Goal: Task Accomplishment & Management: Use online tool/utility

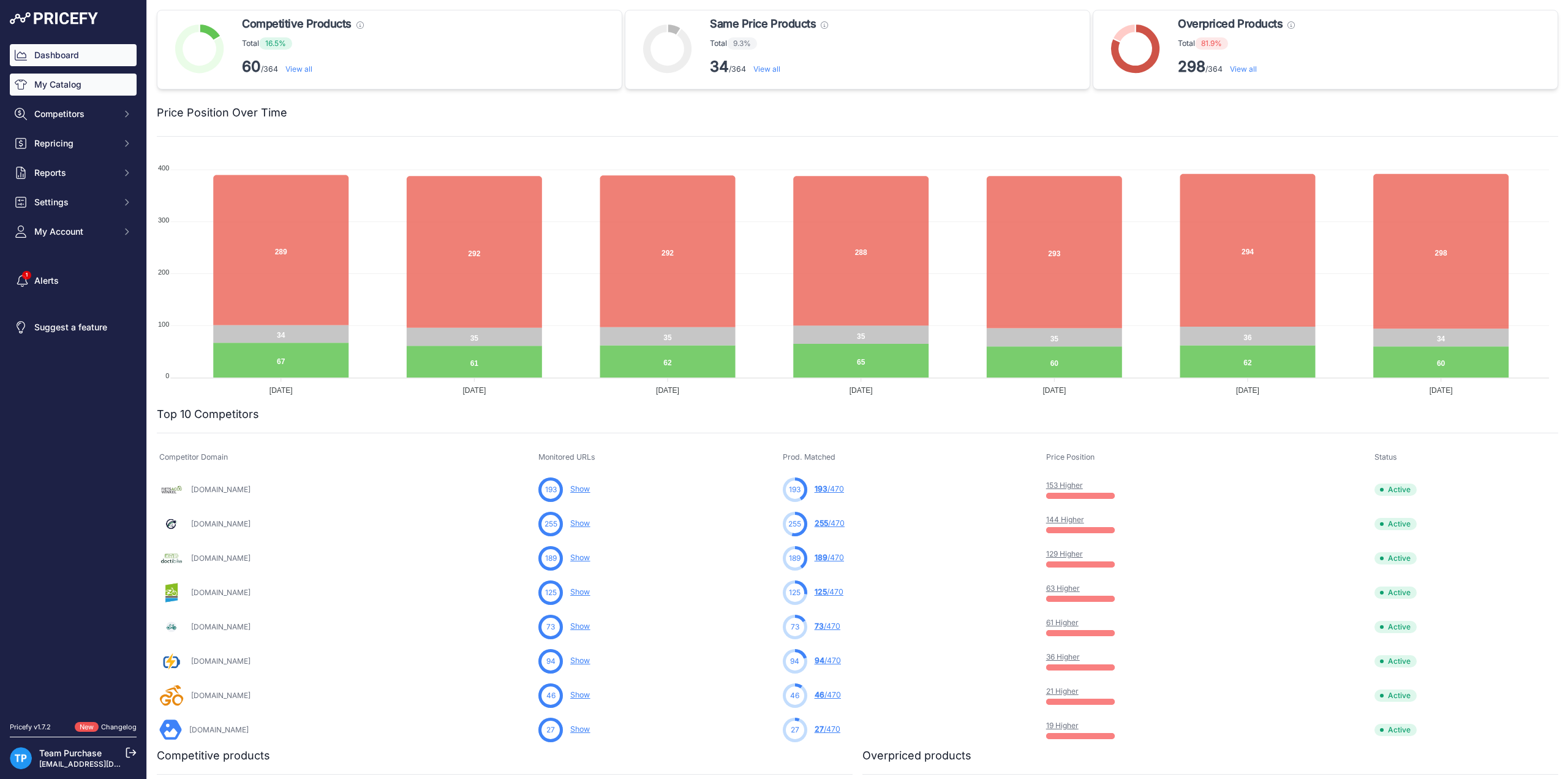
click at [58, 85] on link "My Catalog" at bounding box center [73, 84] width 127 height 22
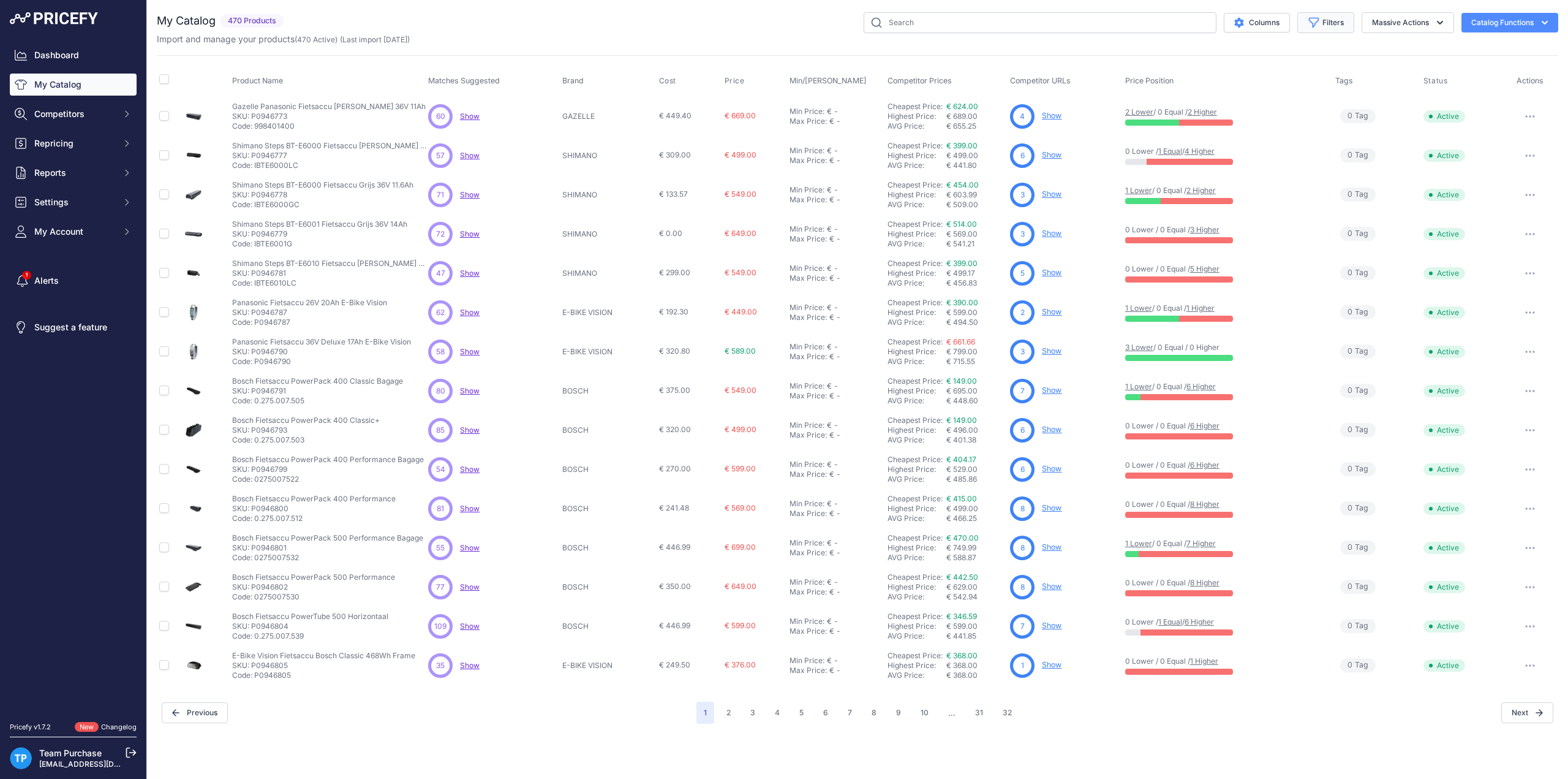
click at [1331, 16] on button "Filters" at bounding box center [1326, 22] width 57 height 21
click at [1338, 169] on select "Select an option AEG ANSMANN BAFANG BASIL BATAVUS BMZ BOSCH BRINCKERS COMPATIBL…" at bounding box center [1285, 171] width 117 height 21
select select "PHYLION"
click at [1227, 161] on select "Select an option AEG ANSMANN BAFANG BASIL BATAVUS BMZ BOSCH BRINCKERS COMPATIBL…" at bounding box center [1285, 171] width 117 height 21
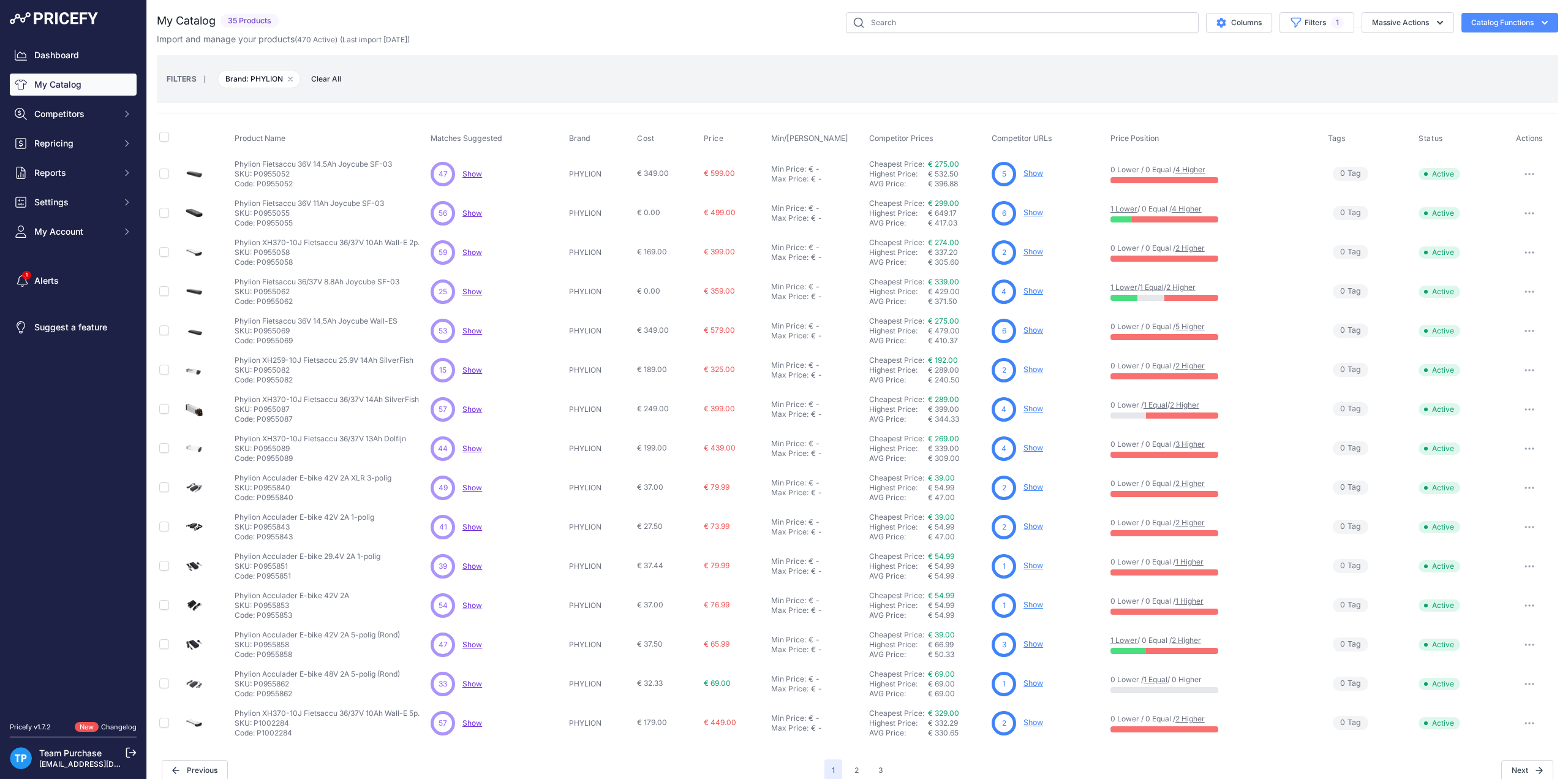
click at [670, 26] on div "Columns Filters 1 Status All Status Only Enabled Only Disabled" at bounding box center [921, 22] width 1275 height 21
click at [878, 766] on button "3" at bounding box center [881, 769] width 20 height 22
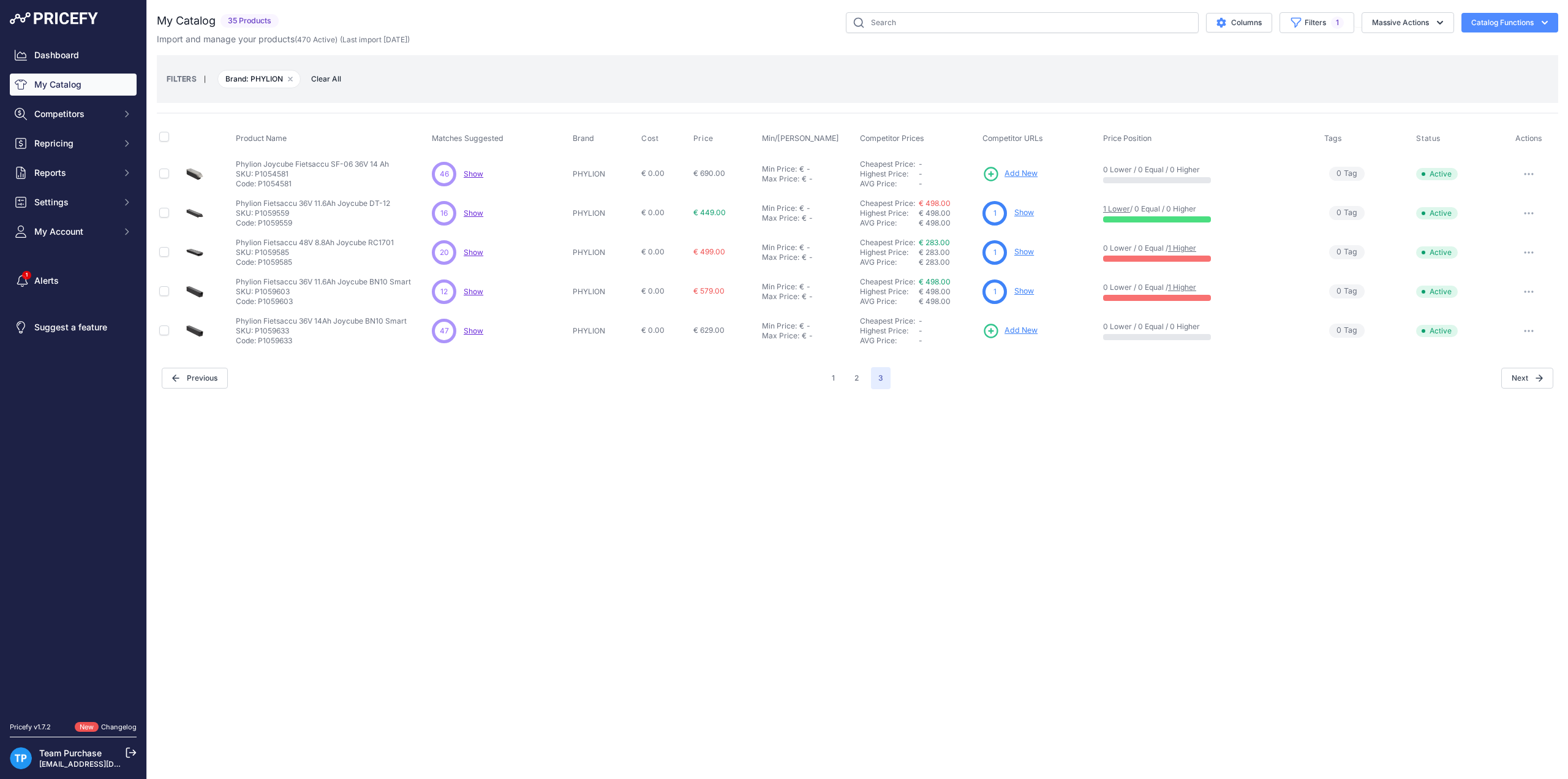
click at [581, 18] on div "Columns Filters 1 Status All Status Only Enabled Only Disabled" at bounding box center [921, 22] width 1275 height 21
click at [1324, 21] on button "Filters 1" at bounding box center [1317, 22] width 74 height 21
click at [1304, 175] on select "Select an option AEG ANSMANN BAFANG BASIL BATAVUS BMZ BOSCH BRINCKERS COMPATIBL…" at bounding box center [1285, 171] width 117 height 21
select select "QWIC"
click at [1227, 161] on select "Select an option AEG ANSMANN BAFANG BASIL BATAVUS BMZ BOSCH BRINCKERS COMPATIBL…" at bounding box center [1285, 171] width 117 height 21
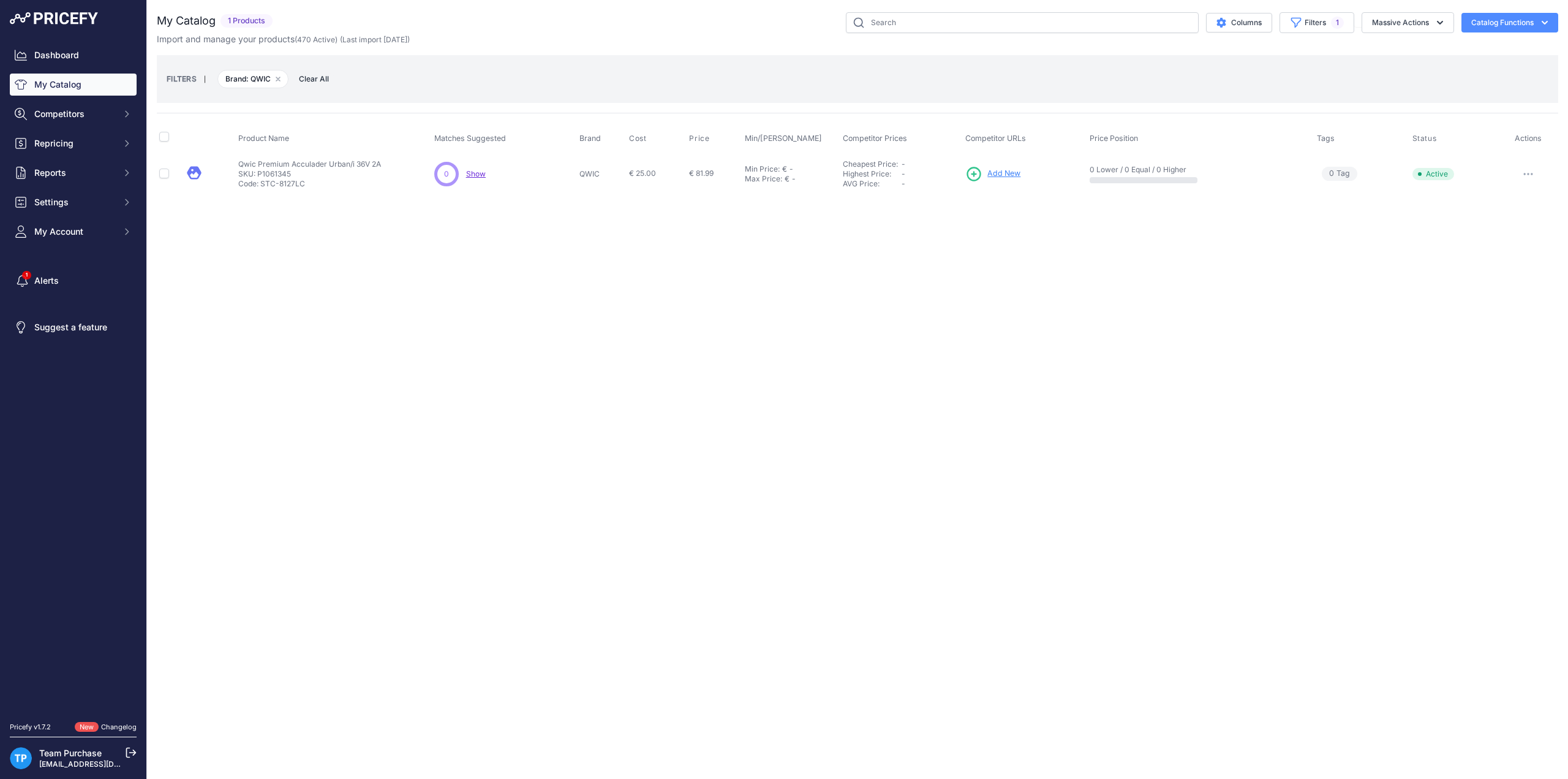
click at [920, 59] on div "FILTERS | Brand: QWIC Remove filter option Clear All" at bounding box center [857, 78] width 1402 height 48
click at [1300, 27] on icon "button" at bounding box center [1296, 22] width 13 height 13
click at [1294, 171] on select "Select an option AEG ANSMANN BAFANG BASIL BATAVUS BMZ BOSCH BRINCKERS COMPATIBL…" at bounding box center [1285, 171] width 117 height 21
select select "SHIMANO"
click at [1227, 161] on select "Select an option AEG ANSMANN BAFANG BASIL BATAVUS BMZ BOSCH BRINCKERS COMPATIBL…" at bounding box center [1285, 171] width 117 height 21
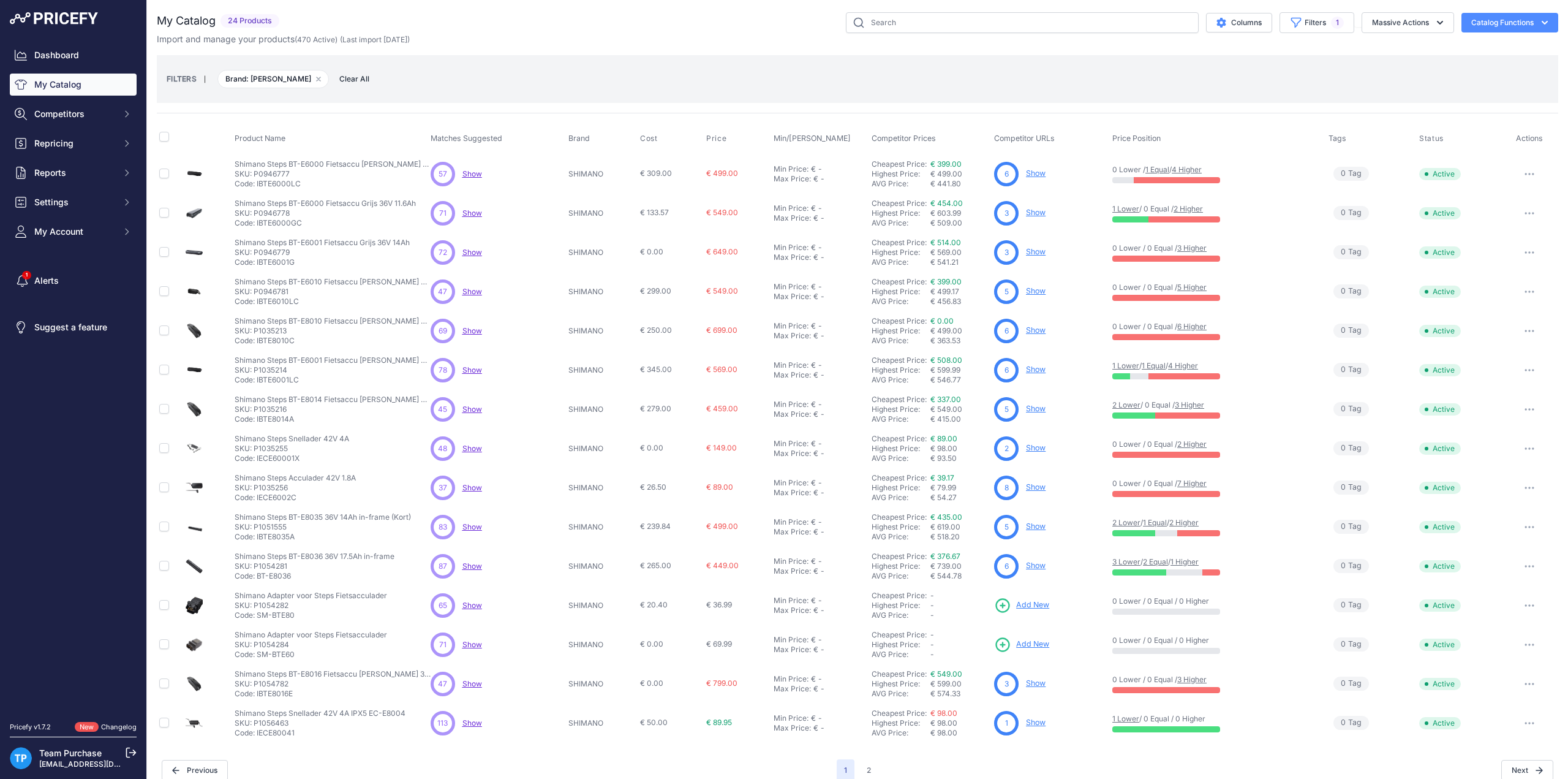
click at [663, 64] on div "FILTERS | Brand: SHIMANO Remove filter option Clear All" at bounding box center [857, 79] width 1382 height 33
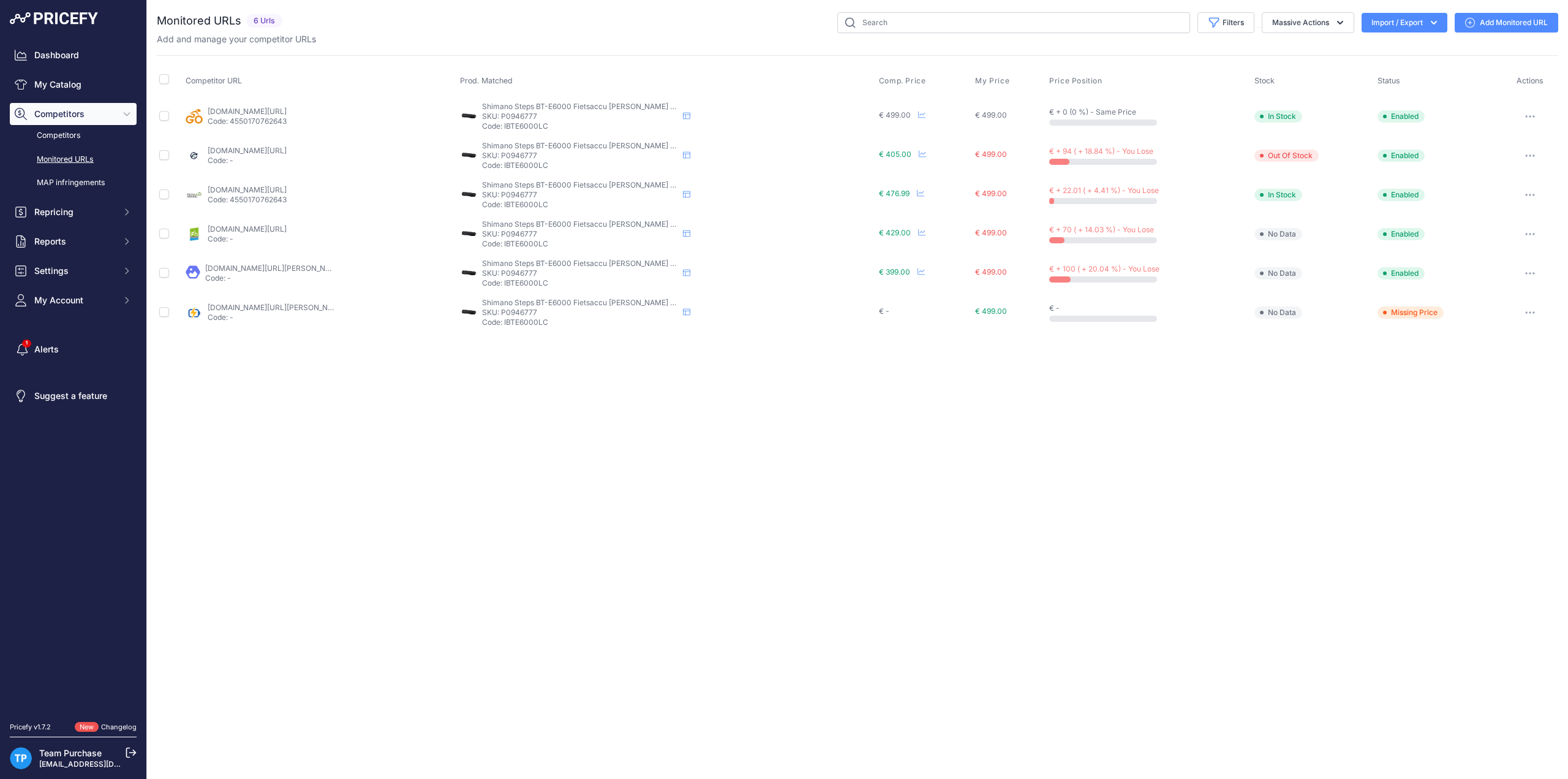
click at [1495, 17] on link "Add Monitored URL" at bounding box center [1506, 22] width 104 height 20
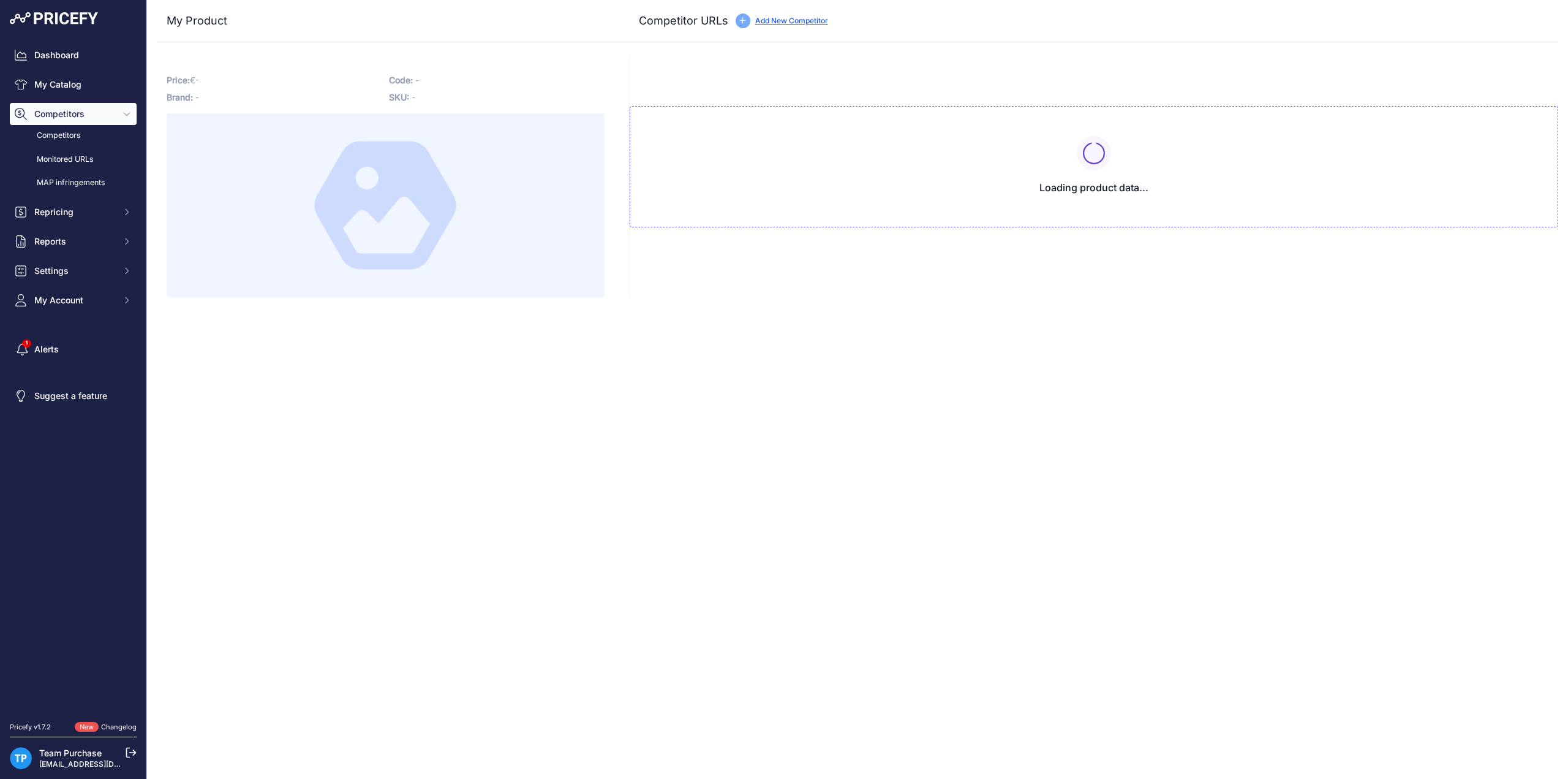
type input "[DOMAIN_NAME][URL]"
type input "[DOMAIN_NAME][URL][PERSON_NAME]"
type input "[DOMAIN_NAME][URL]"
type input "[DOMAIN_NAME][URL][PERSON_NAME]"
type input "[DOMAIN_NAME][URL]"
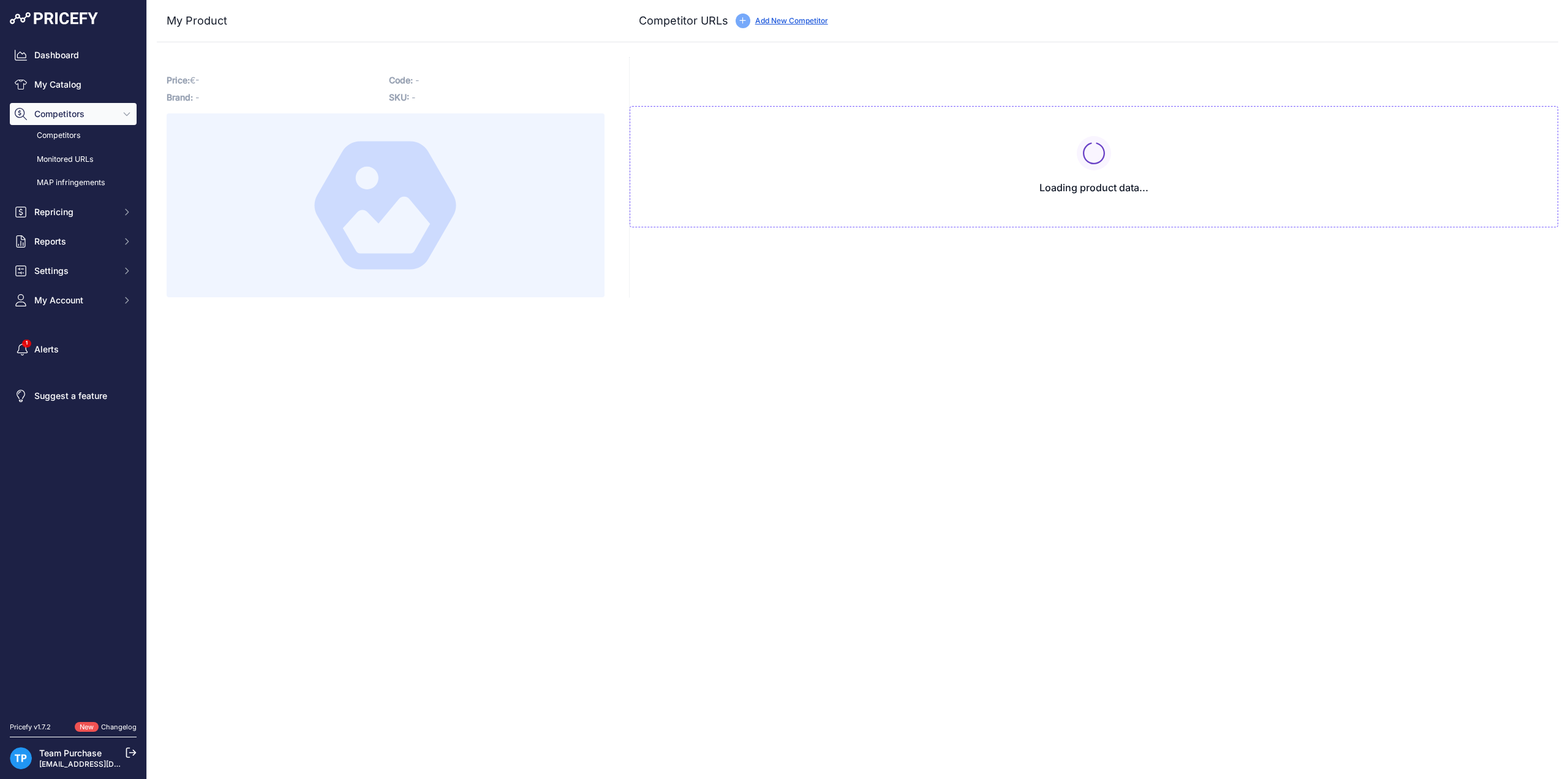
type input "[DOMAIN_NAME][URL]"
